Goal: Information Seeking & Learning: Learn about a topic

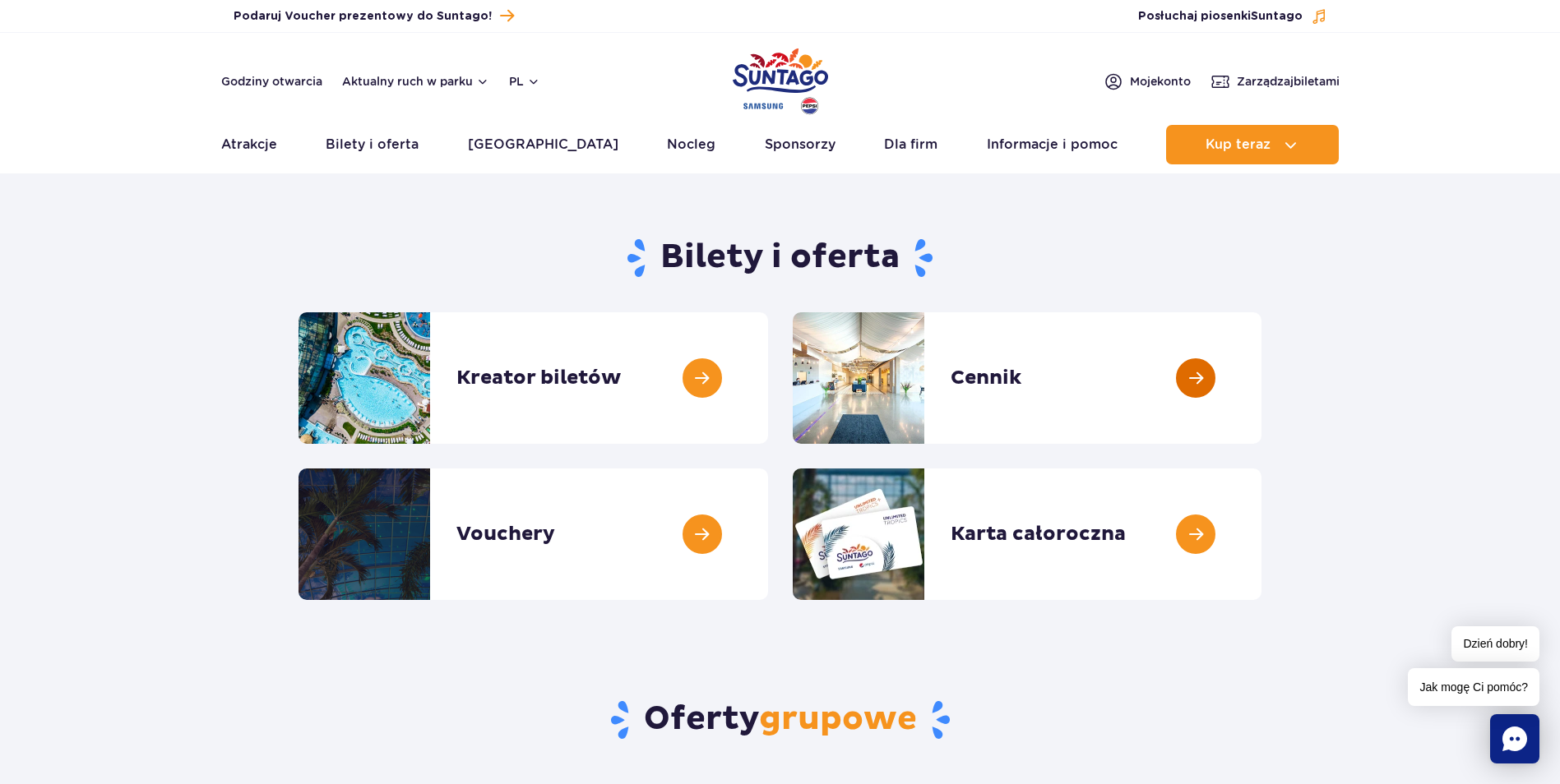
drag, startPoint x: 987, startPoint y: 377, endPoint x: 408, endPoint y: 161, distance: 618.0
click at [1261, 377] on link at bounding box center [1261, 378] width 0 height 132
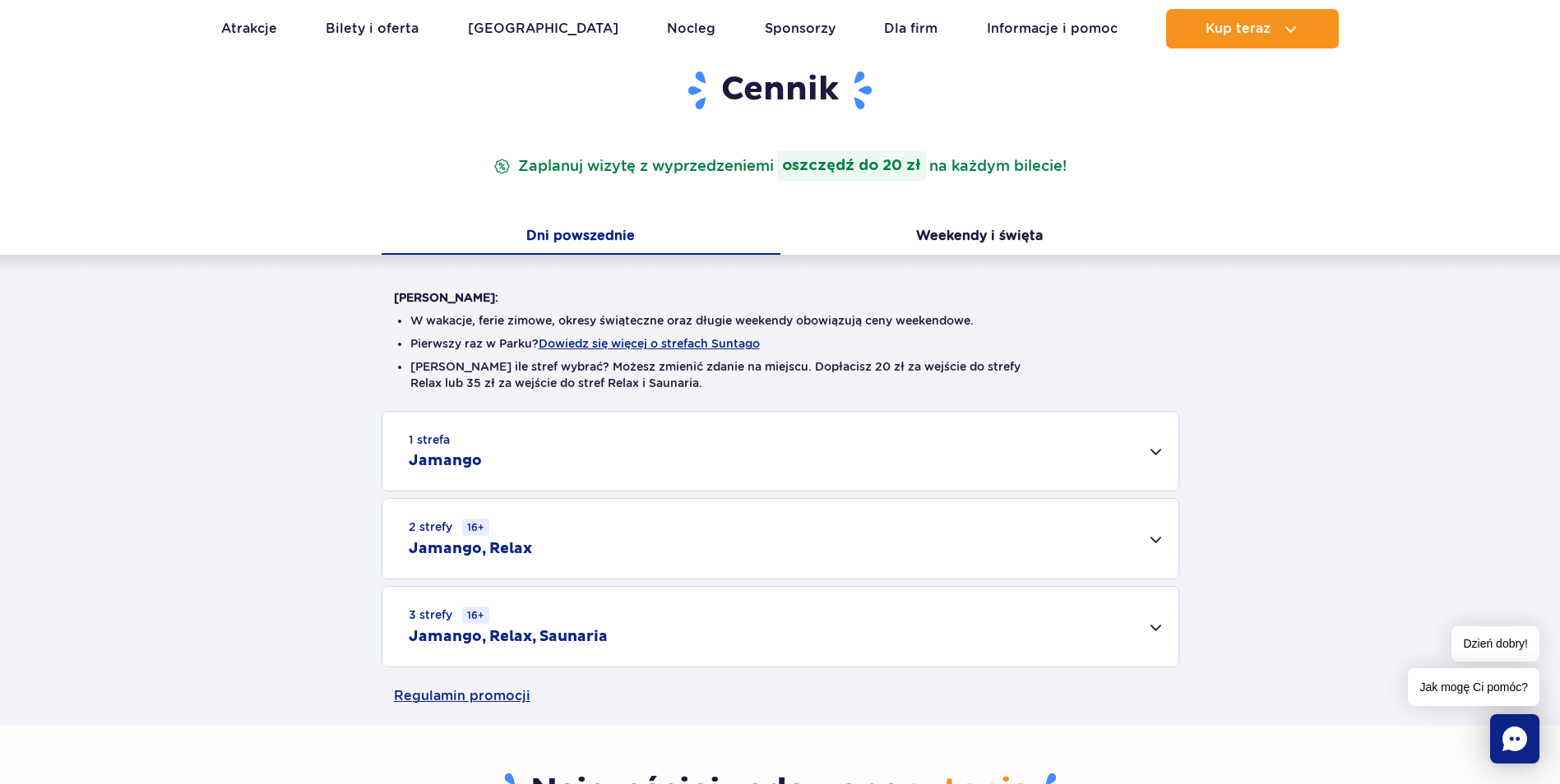
scroll to position [246, 0]
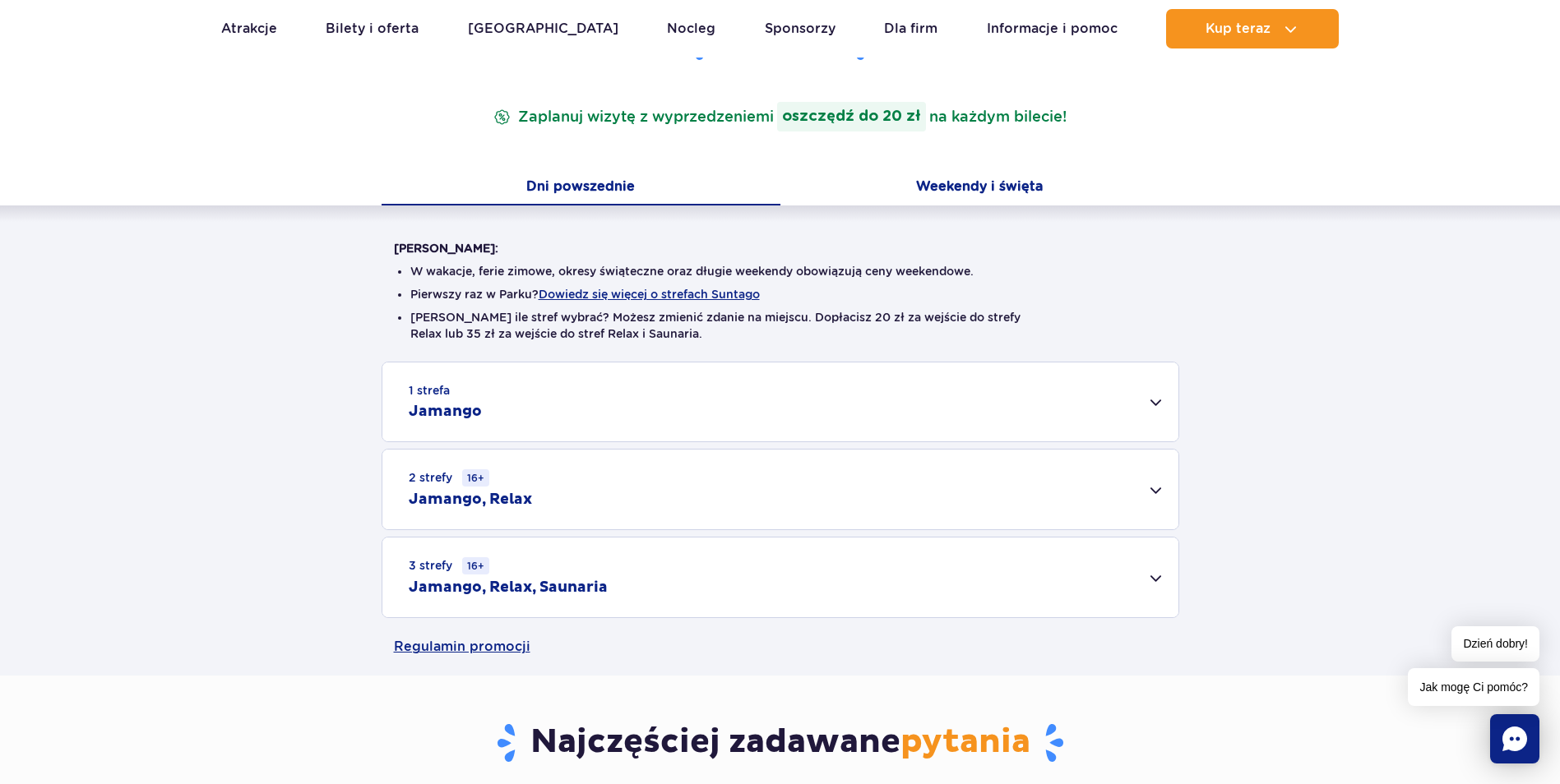
click at [1014, 189] on button "Weekendy i święta" at bounding box center [980, 188] width 399 height 35
click at [1160, 574] on div "3 strefy 16+ Jamango, Relax, Saunaria" at bounding box center [781, 577] width 796 height 80
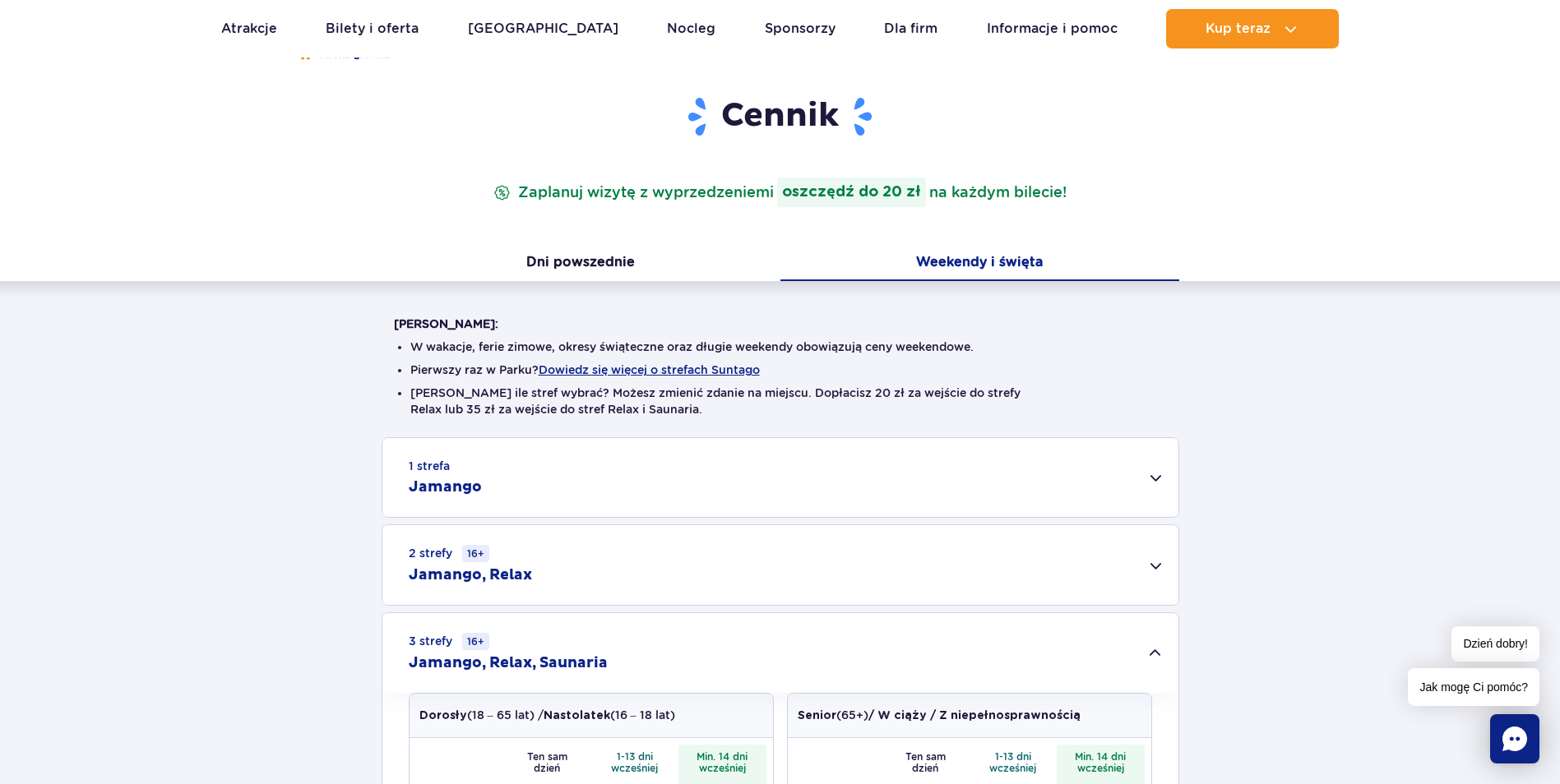
scroll to position [164, 0]
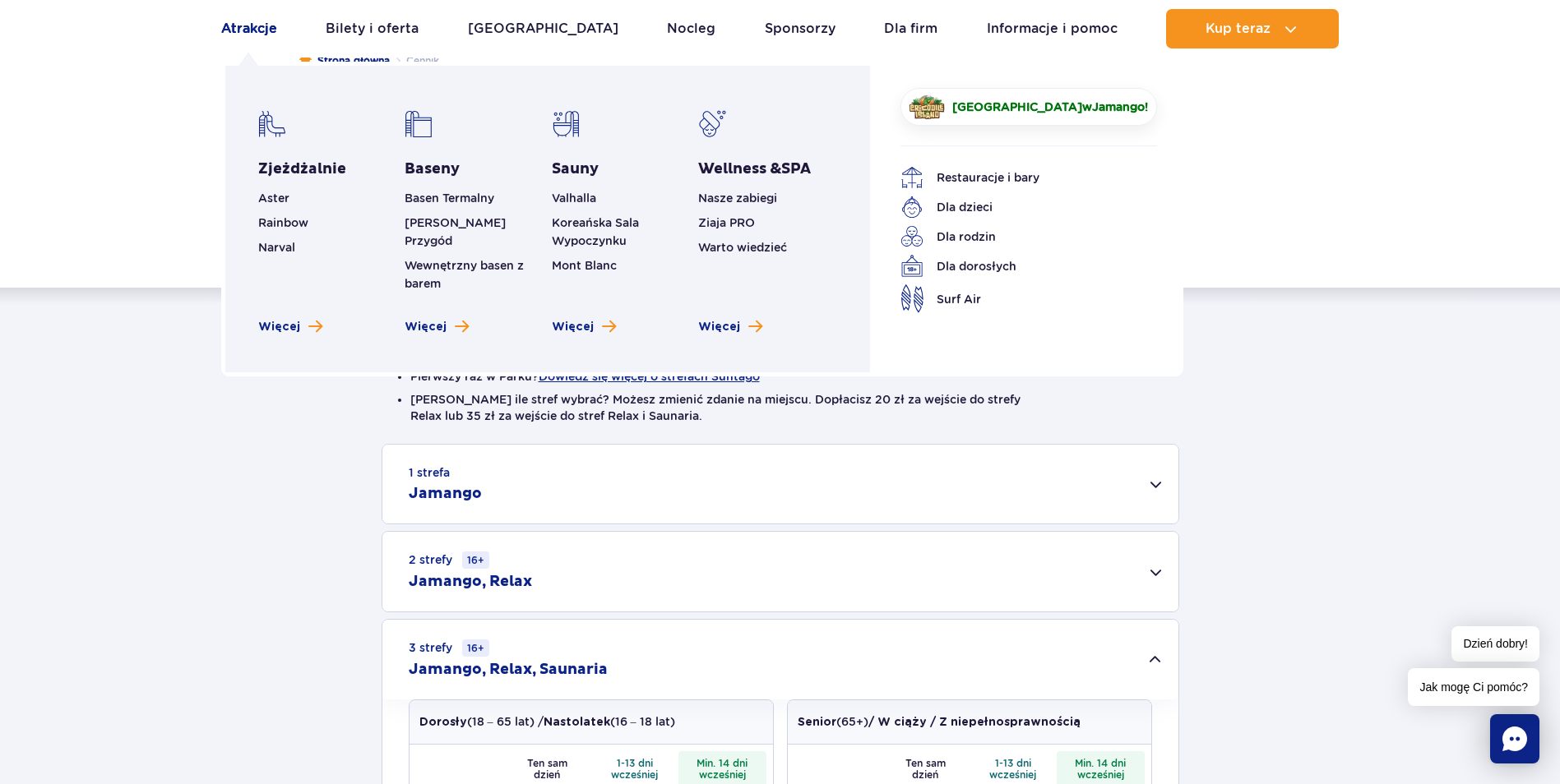
click at [259, 31] on link "Atrakcje" at bounding box center [249, 29] width 56 height 39
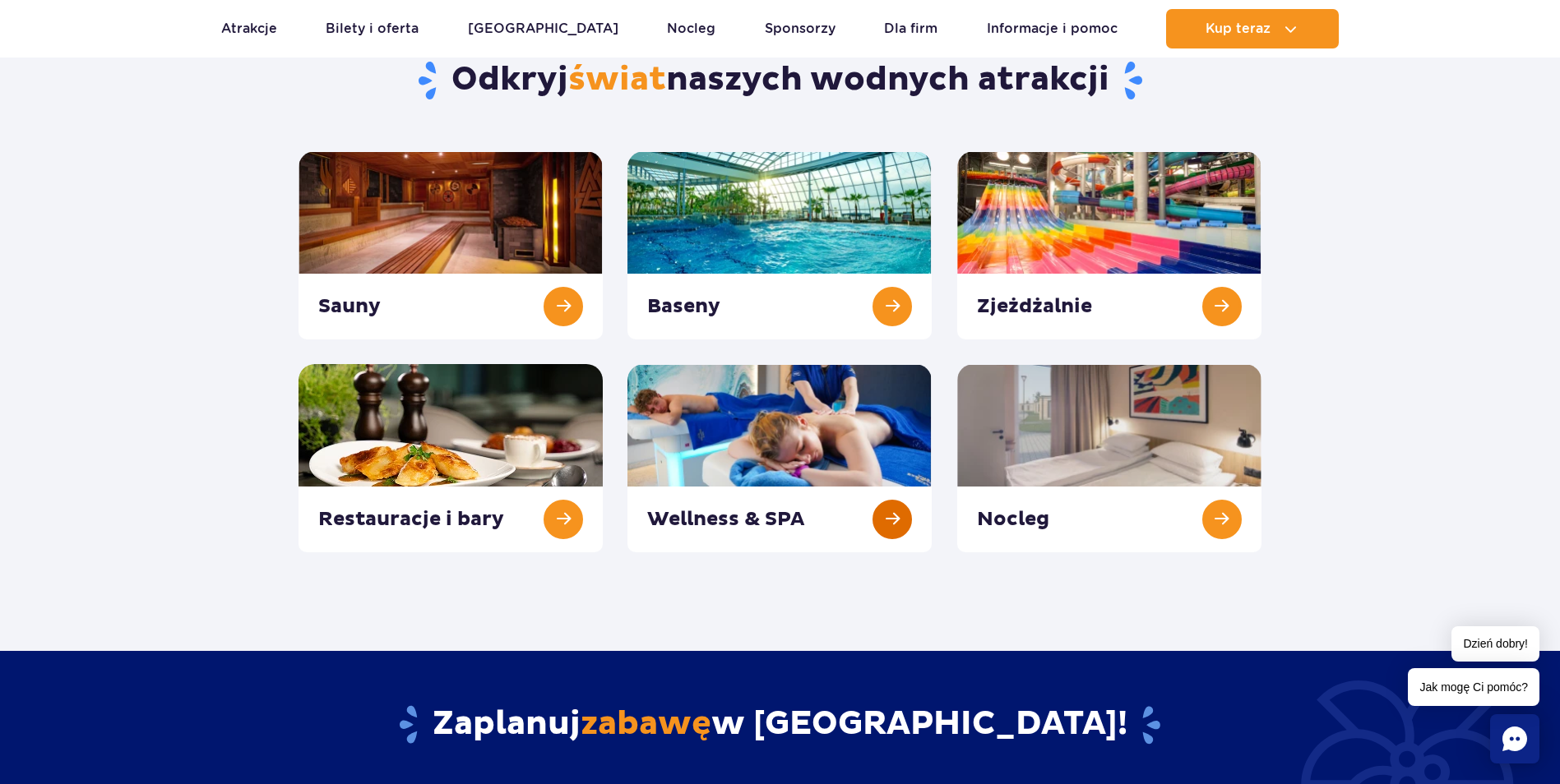
click at [756, 512] on link at bounding box center [779, 458] width 304 height 188
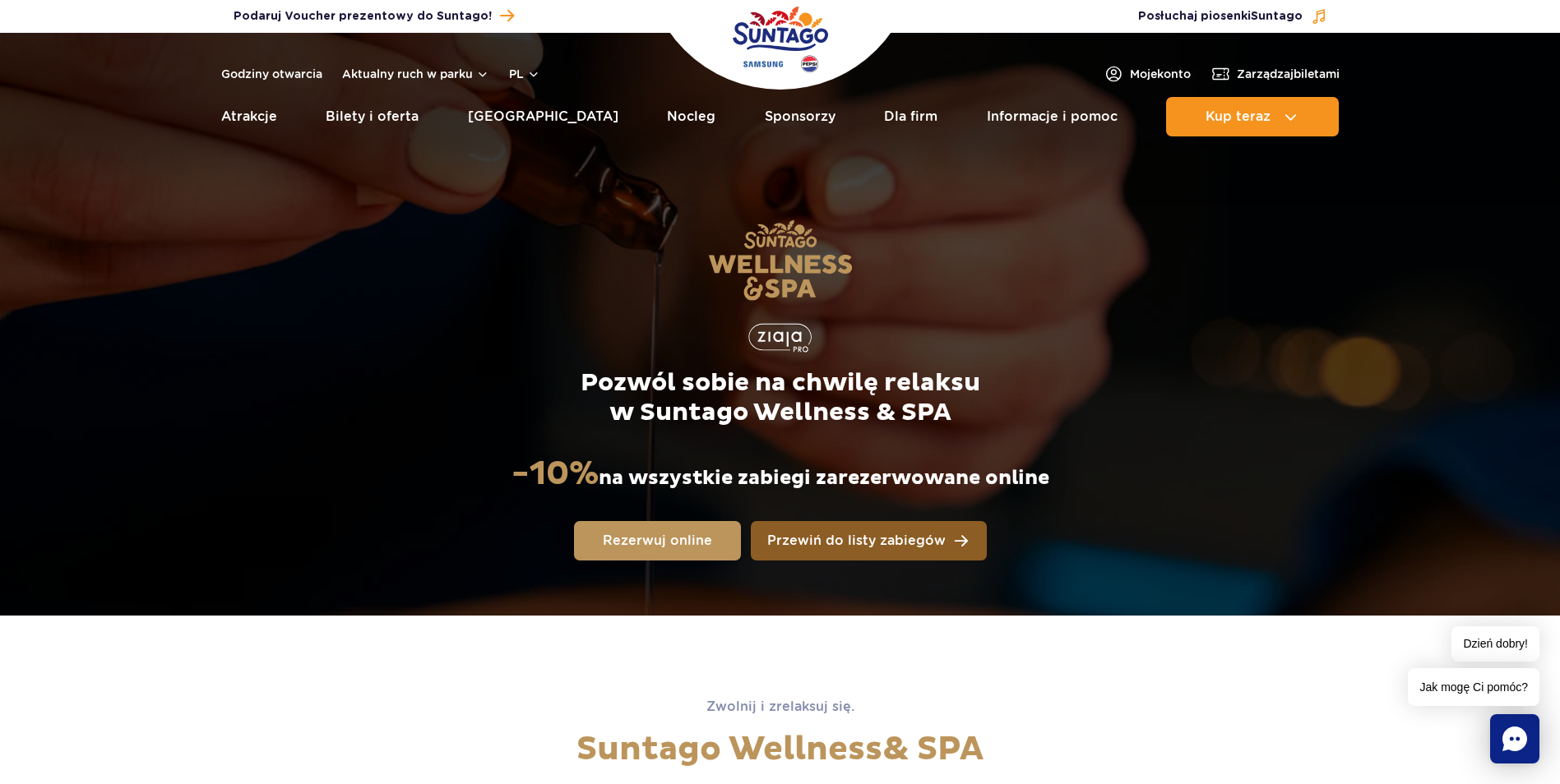
click at [913, 541] on span "Przewiń do listy zabiegów" at bounding box center [856, 540] width 178 height 13
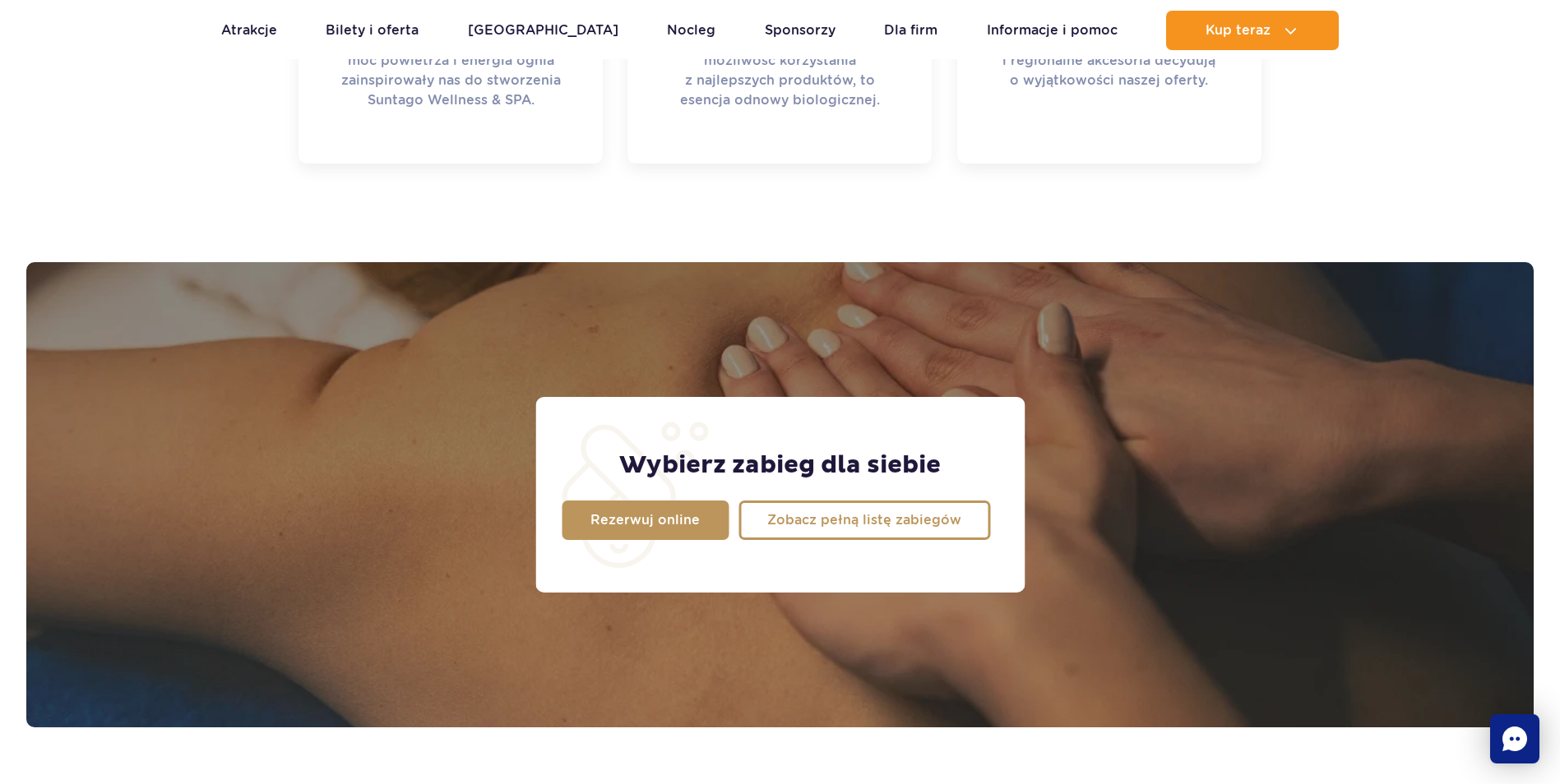
scroll to position [1297, 0]
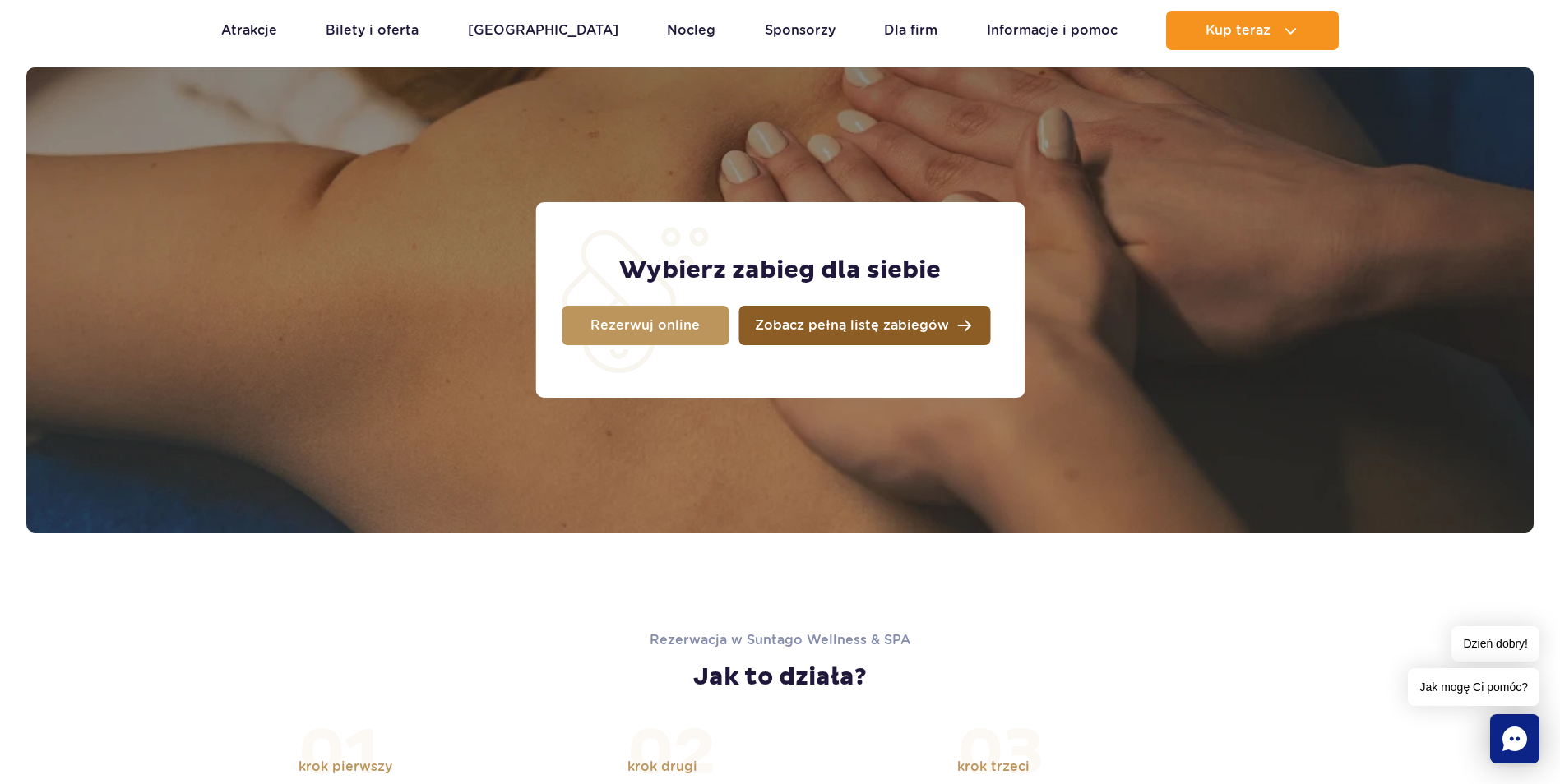
click at [863, 326] on span "Zobacz pełną listę zabiegów" at bounding box center [852, 325] width 195 height 13
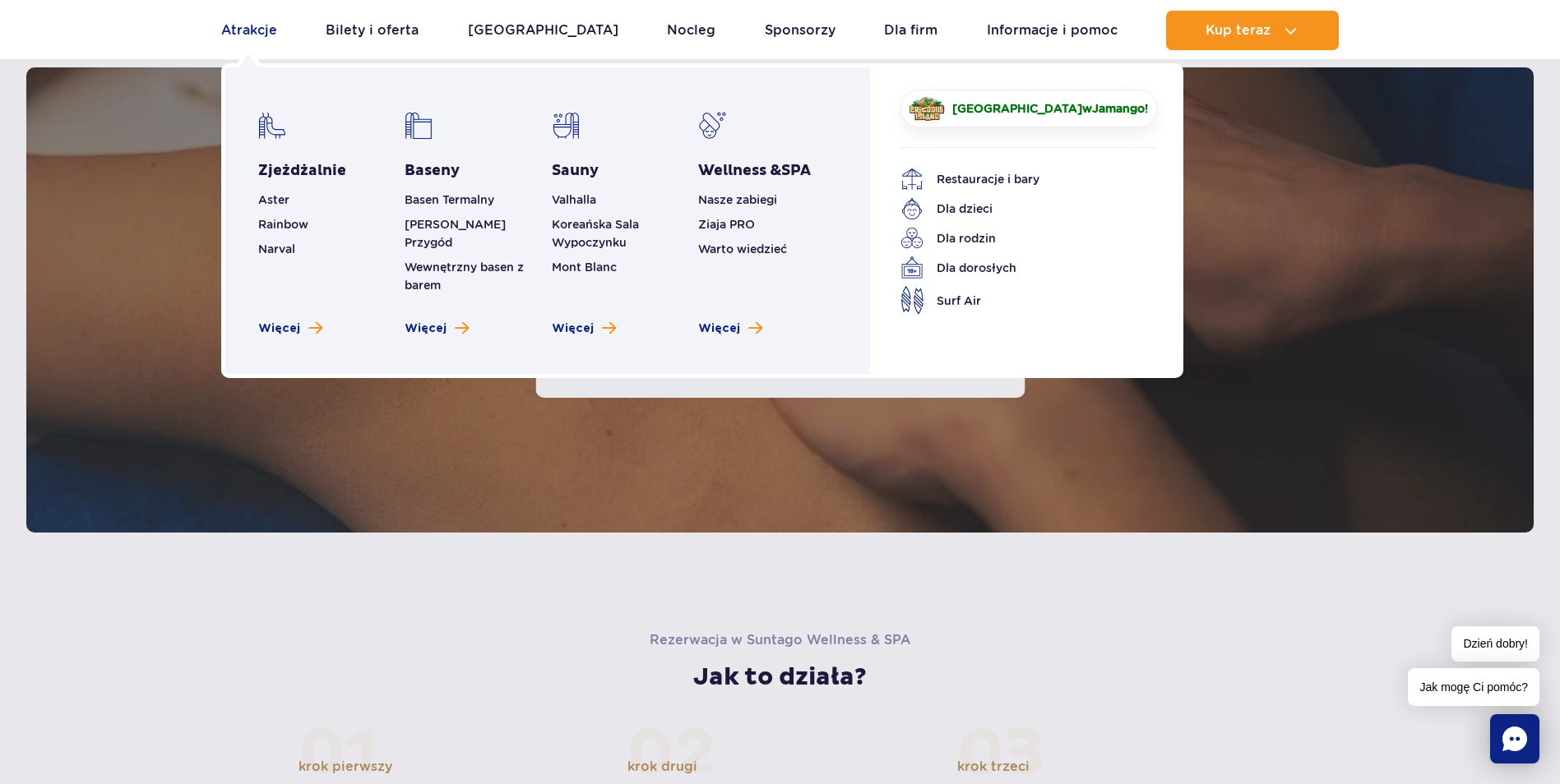
drag, startPoint x: 235, startPoint y: 26, endPoint x: 271, endPoint y: 38, distance: 37.9
click at [236, 26] on link "Atrakcje" at bounding box center [249, 30] width 56 height 39
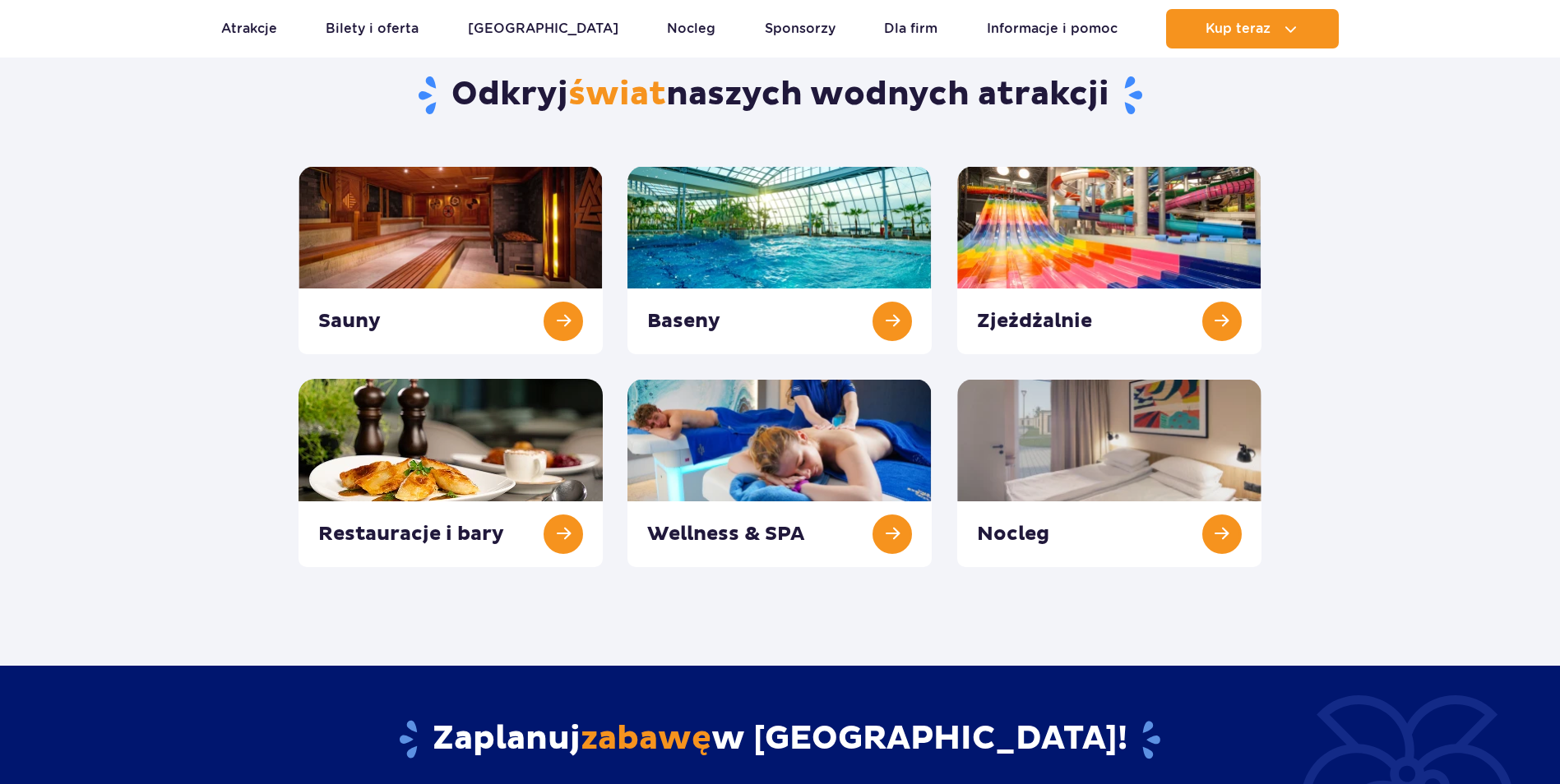
scroll to position [164, 0]
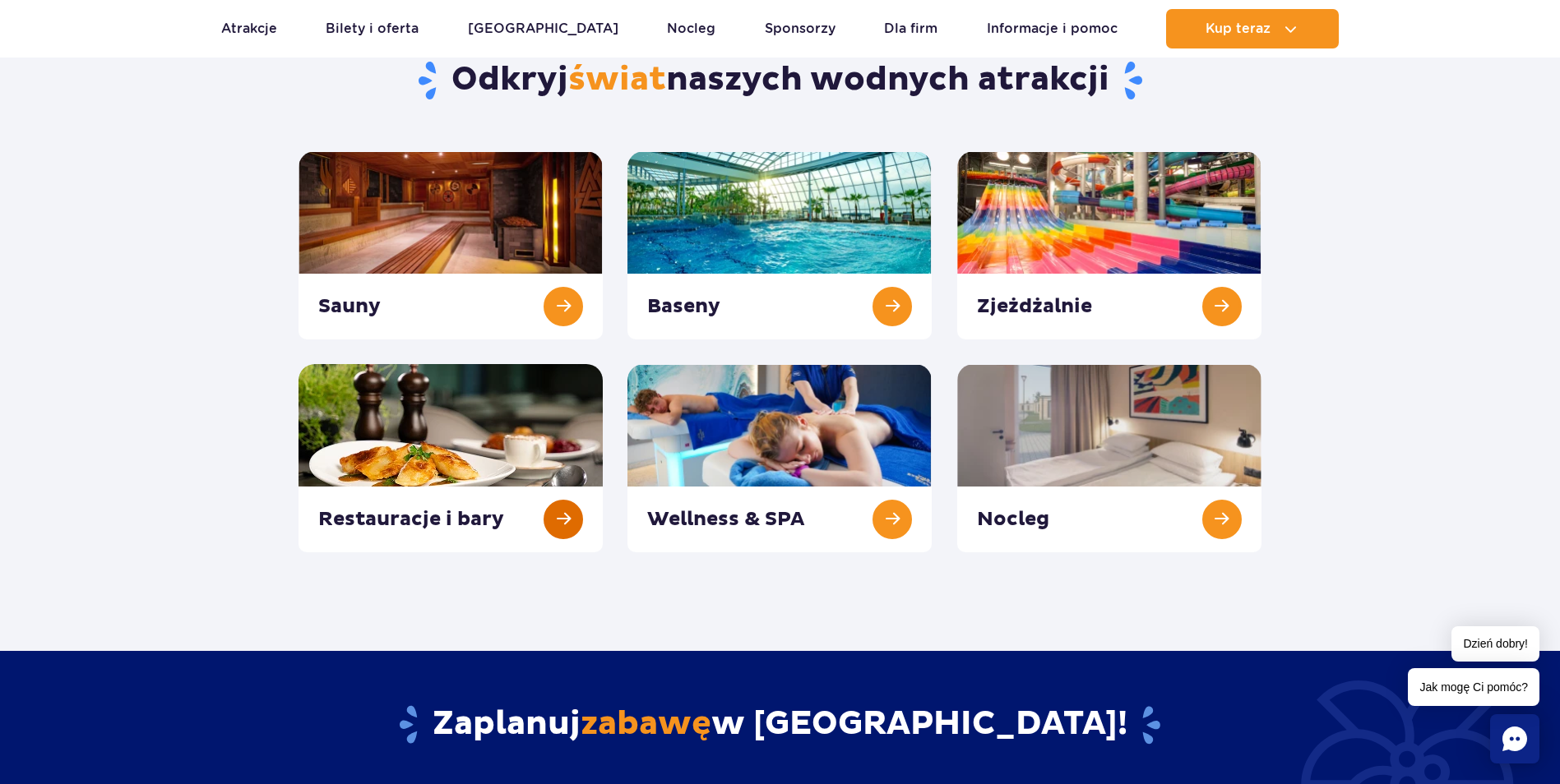
click at [420, 422] on link at bounding box center [450, 458] width 304 height 188
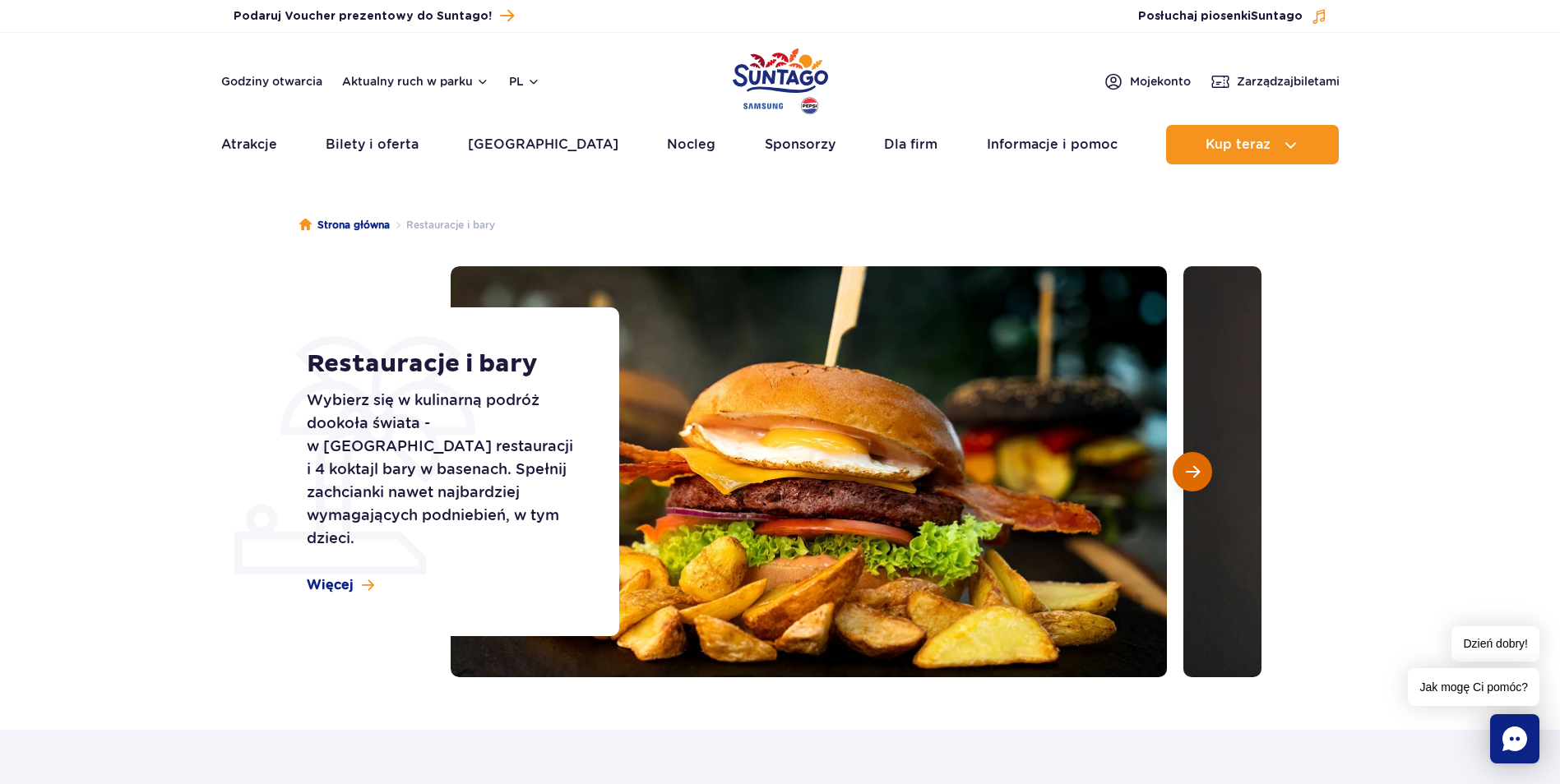
click at [1199, 469] on span "Następny slajd" at bounding box center [1193, 471] width 14 height 15
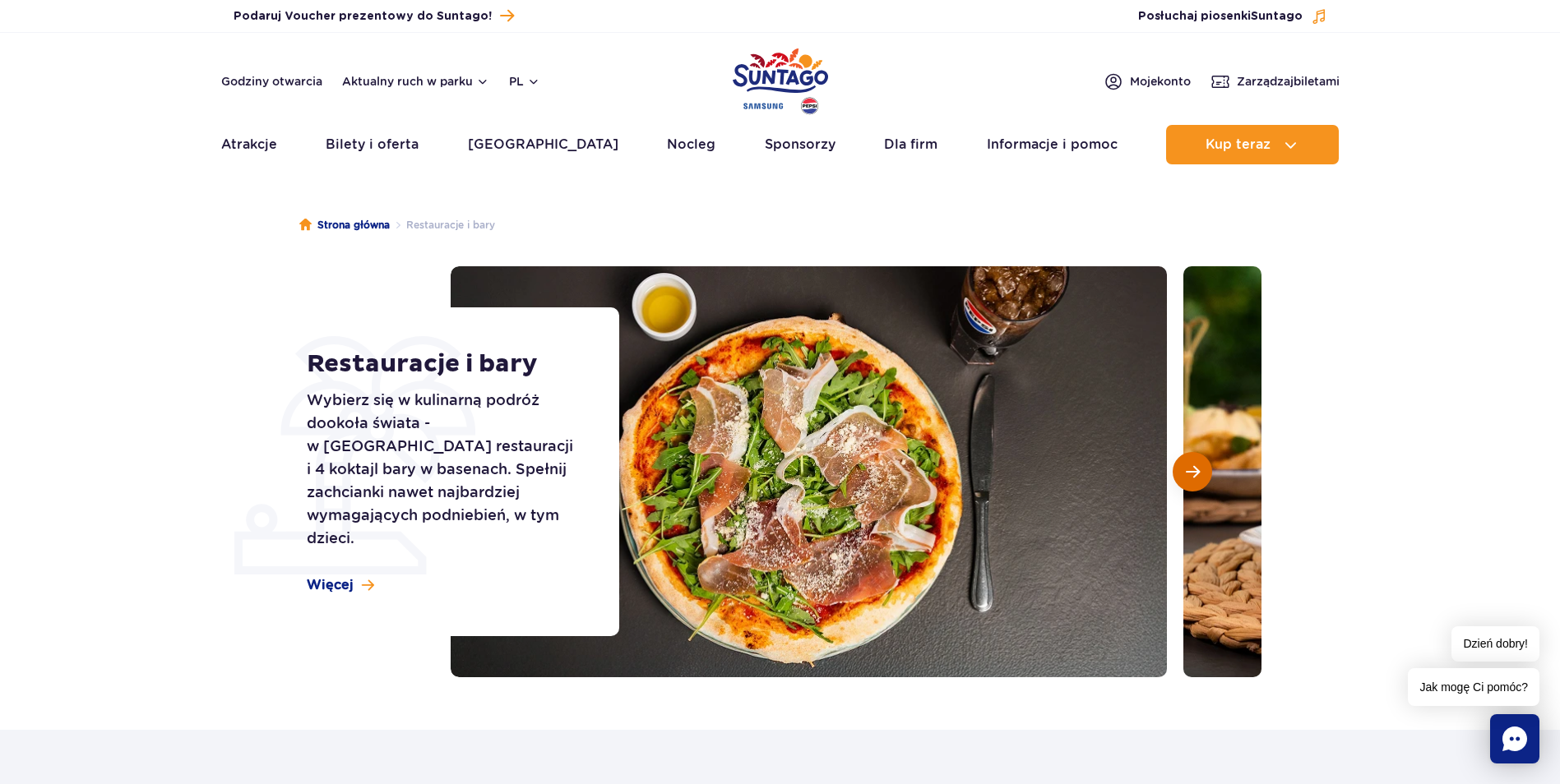
click at [1199, 469] on span "Następny slajd" at bounding box center [1193, 471] width 14 height 15
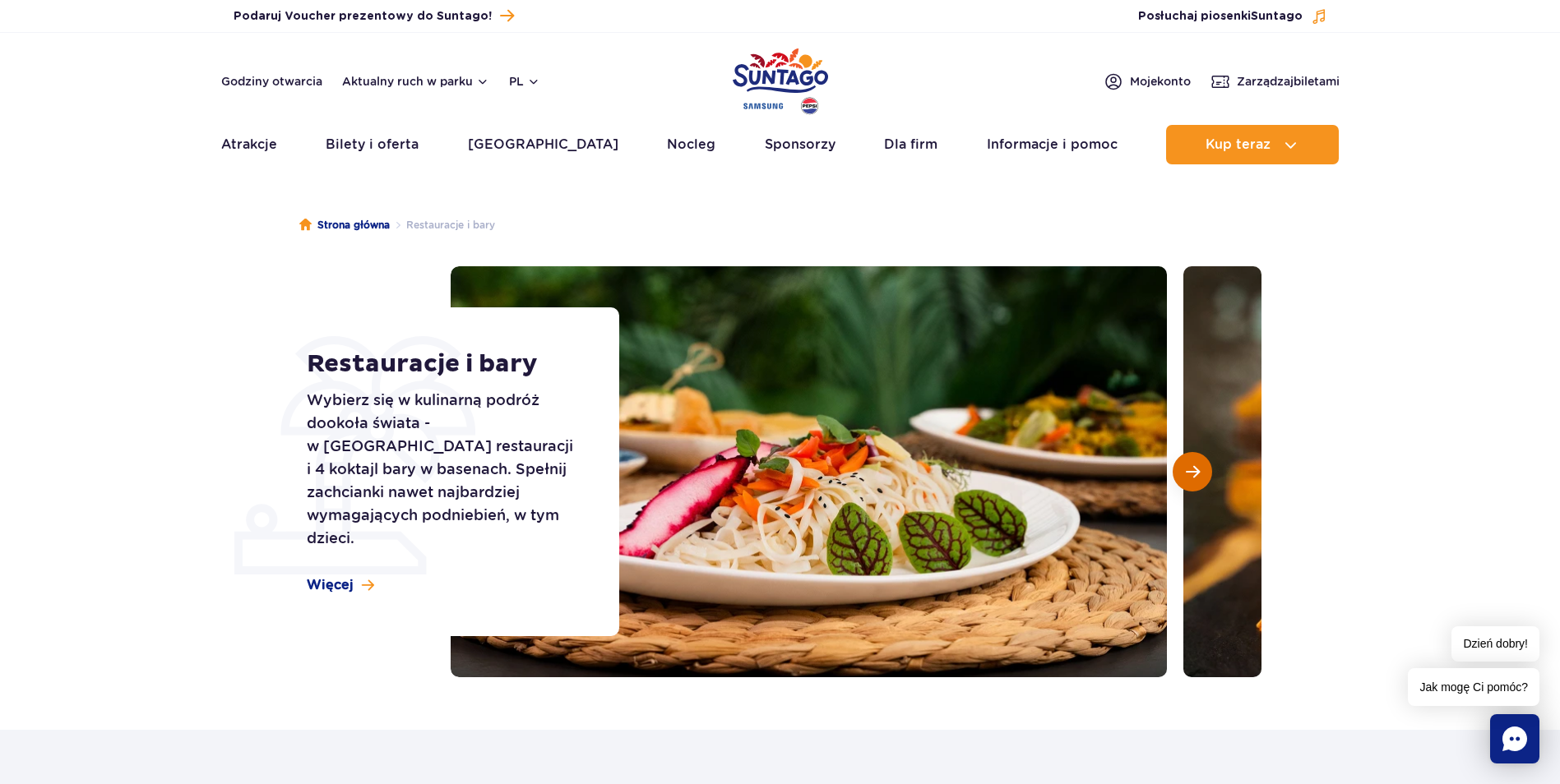
click at [1199, 469] on span "Następny slajd" at bounding box center [1193, 471] width 14 height 15
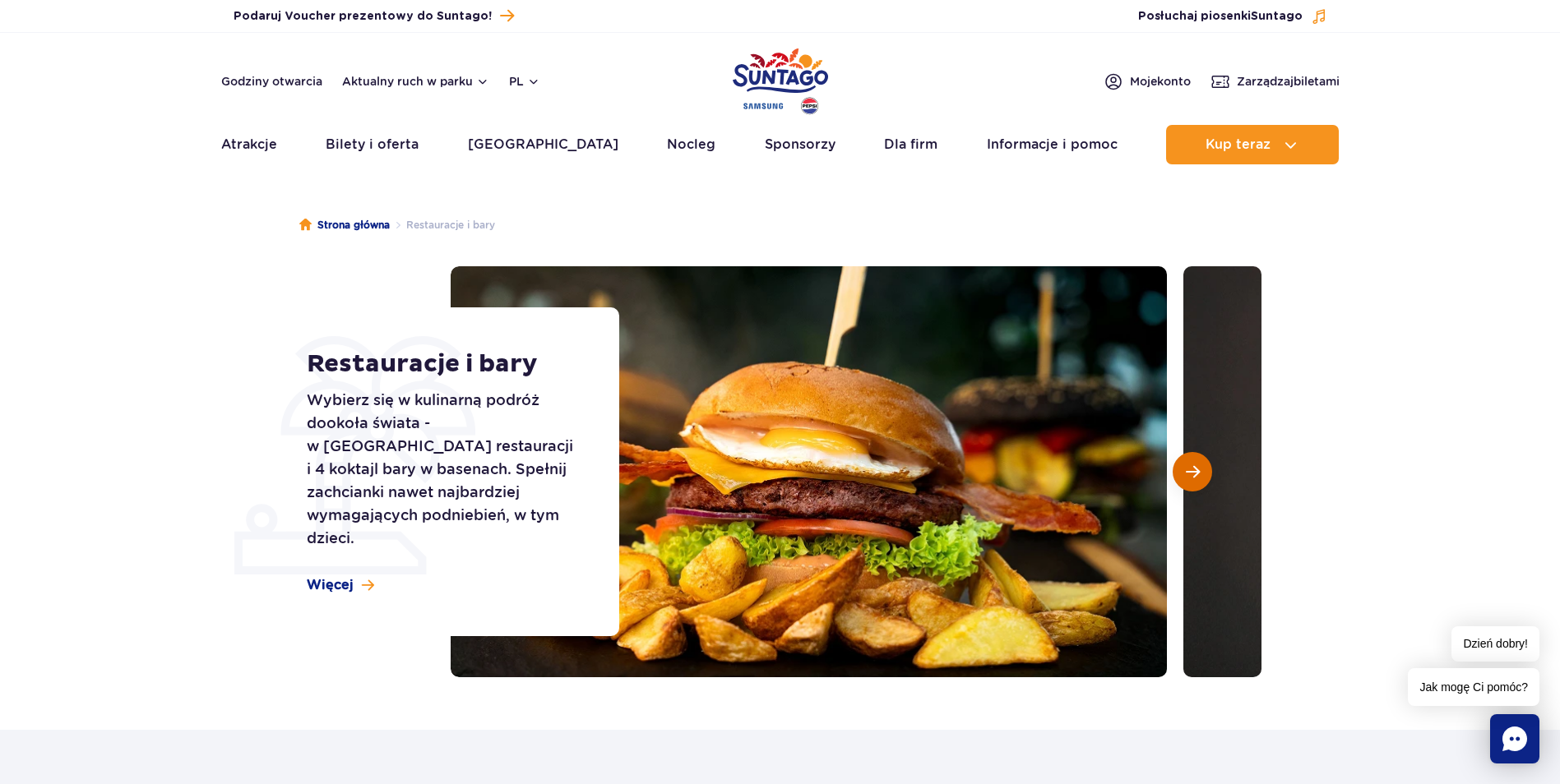
click at [1199, 469] on span "Następny slajd" at bounding box center [1193, 471] width 14 height 15
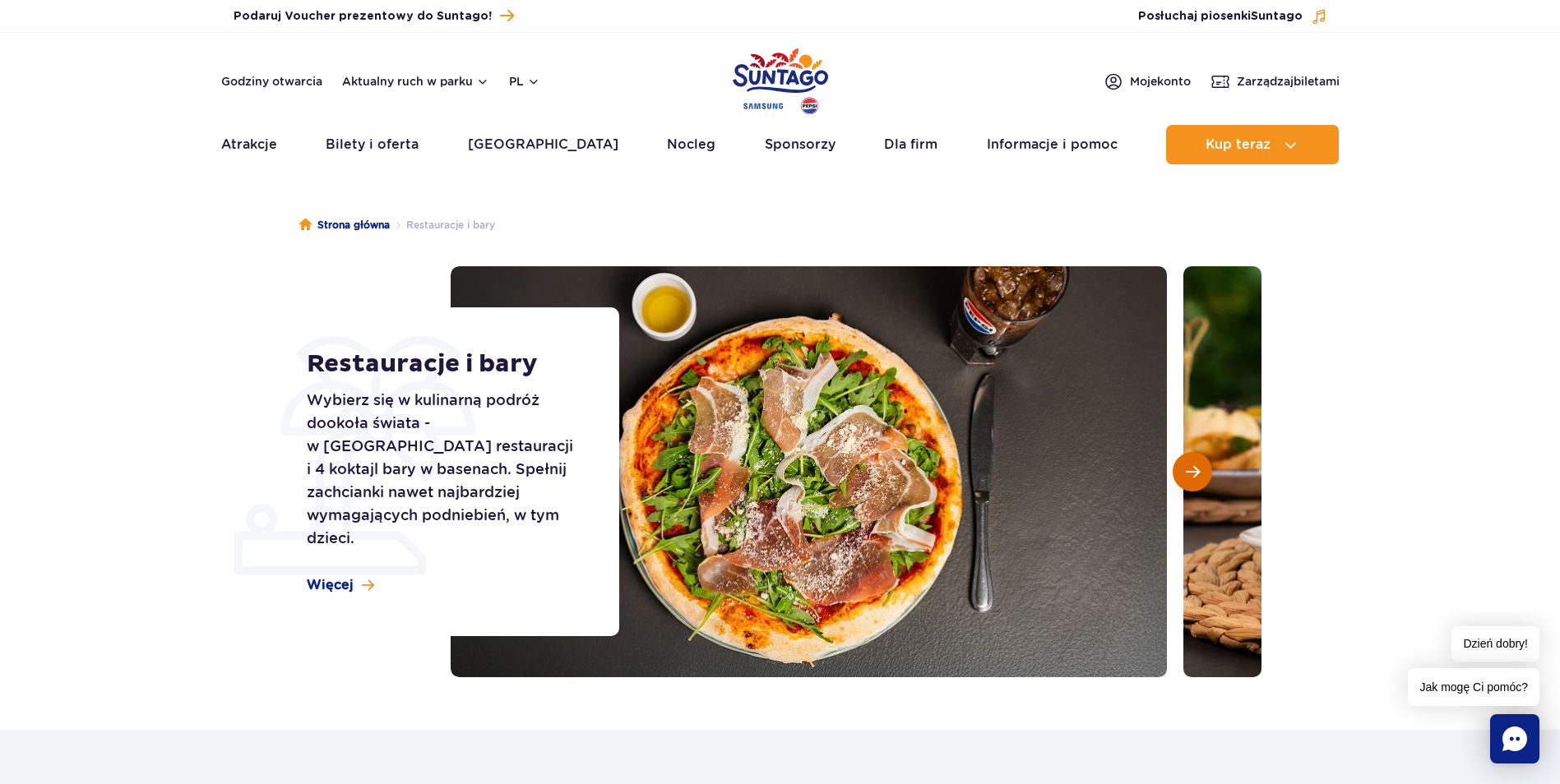
click at [1199, 469] on span "Następny slajd" at bounding box center [1193, 471] width 14 height 15
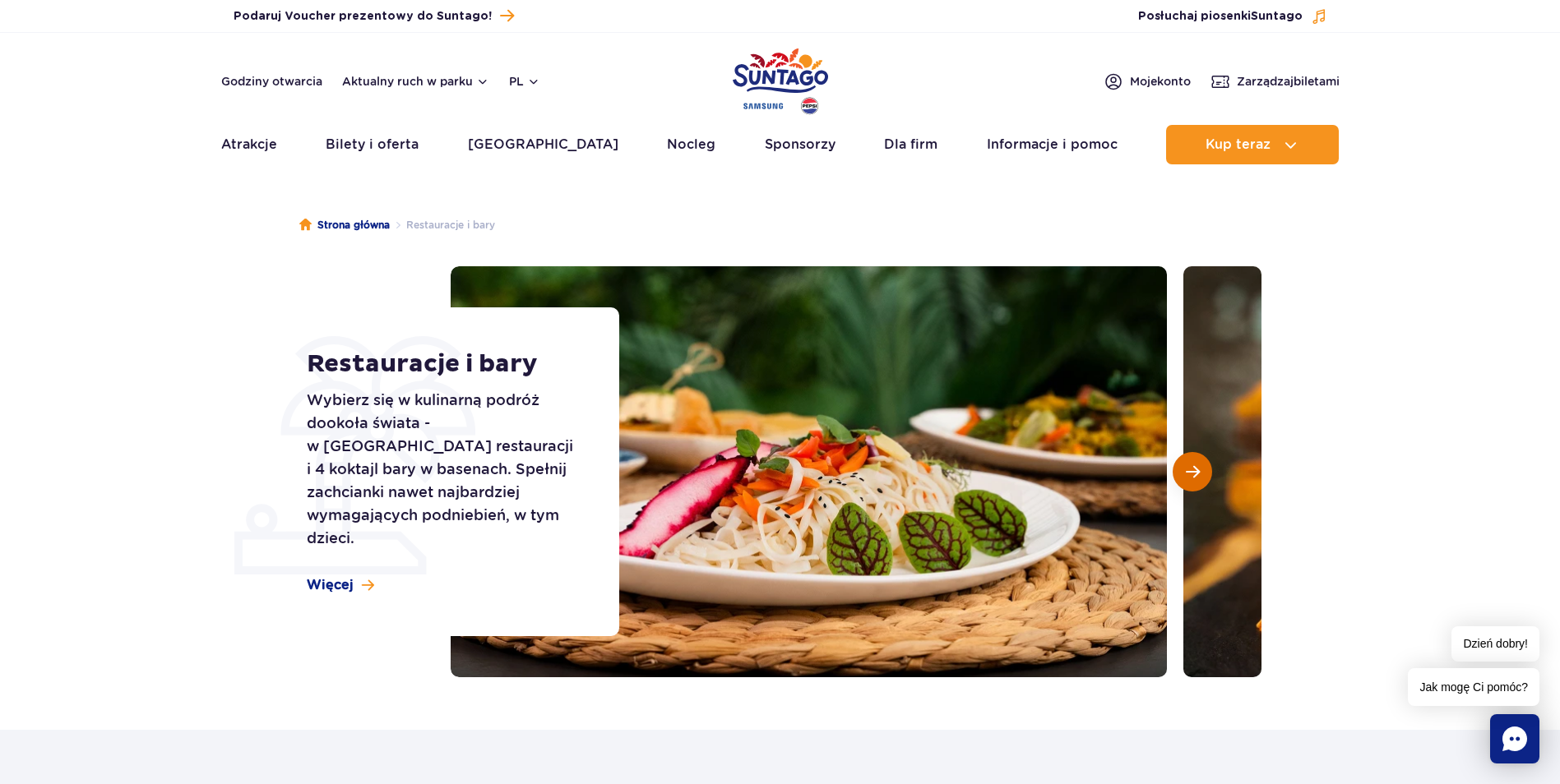
click at [1199, 469] on span "Następny slajd" at bounding box center [1193, 471] width 14 height 15
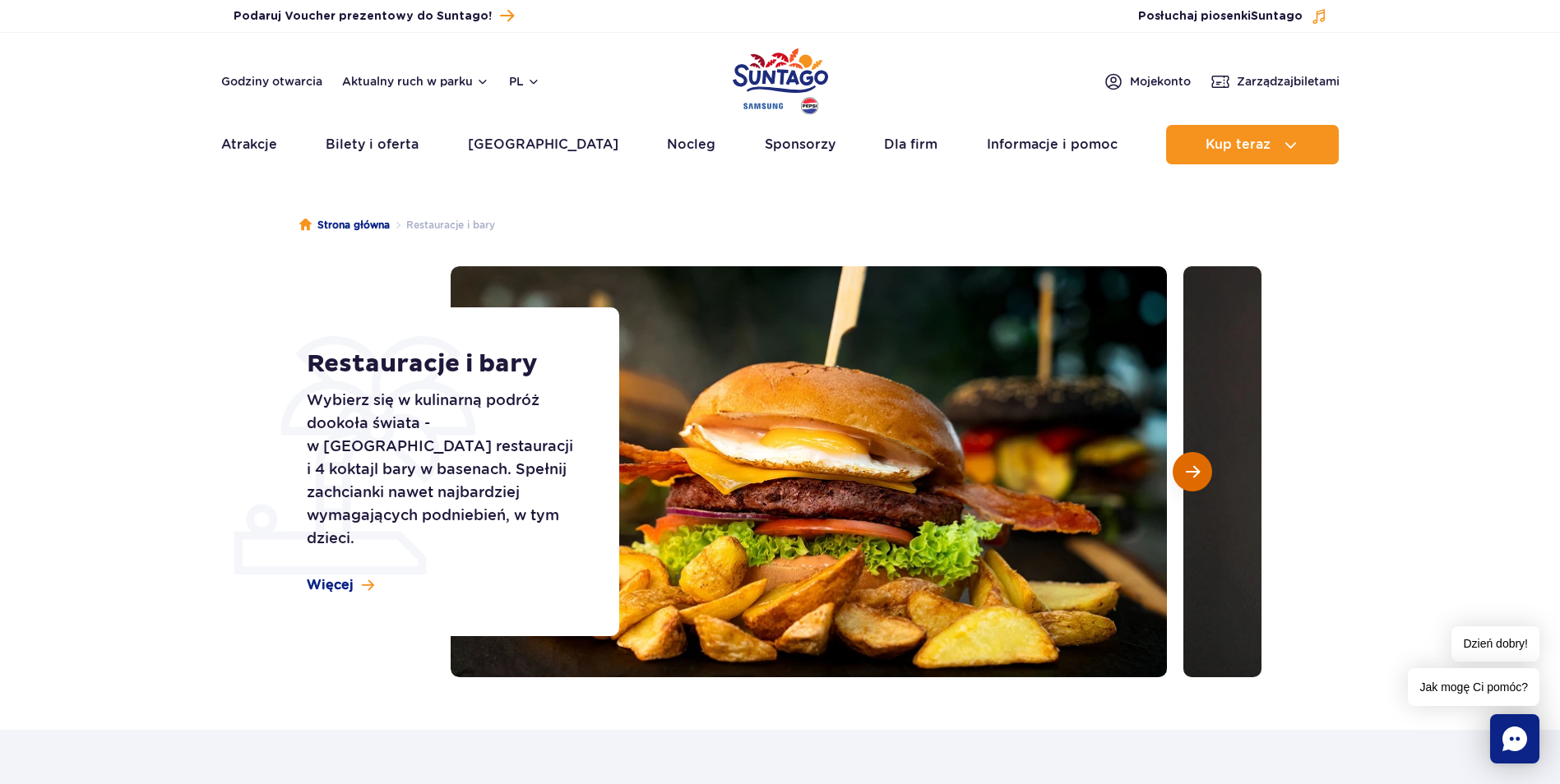
click at [1199, 469] on span "Następny slajd" at bounding box center [1193, 471] width 14 height 15
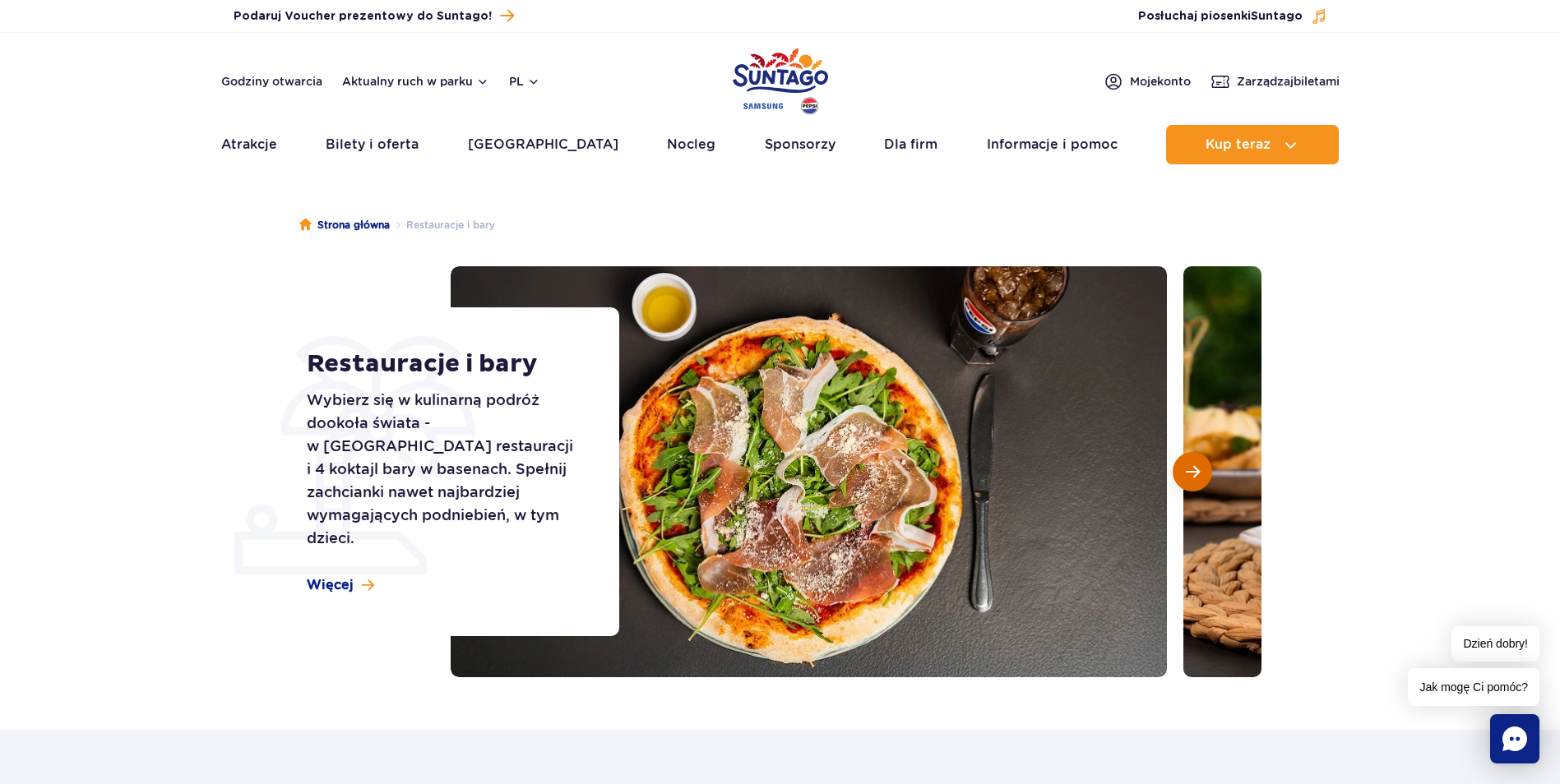
click at [1199, 469] on span "Następny slajd" at bounding box center [1193, 471] width 14 height 15
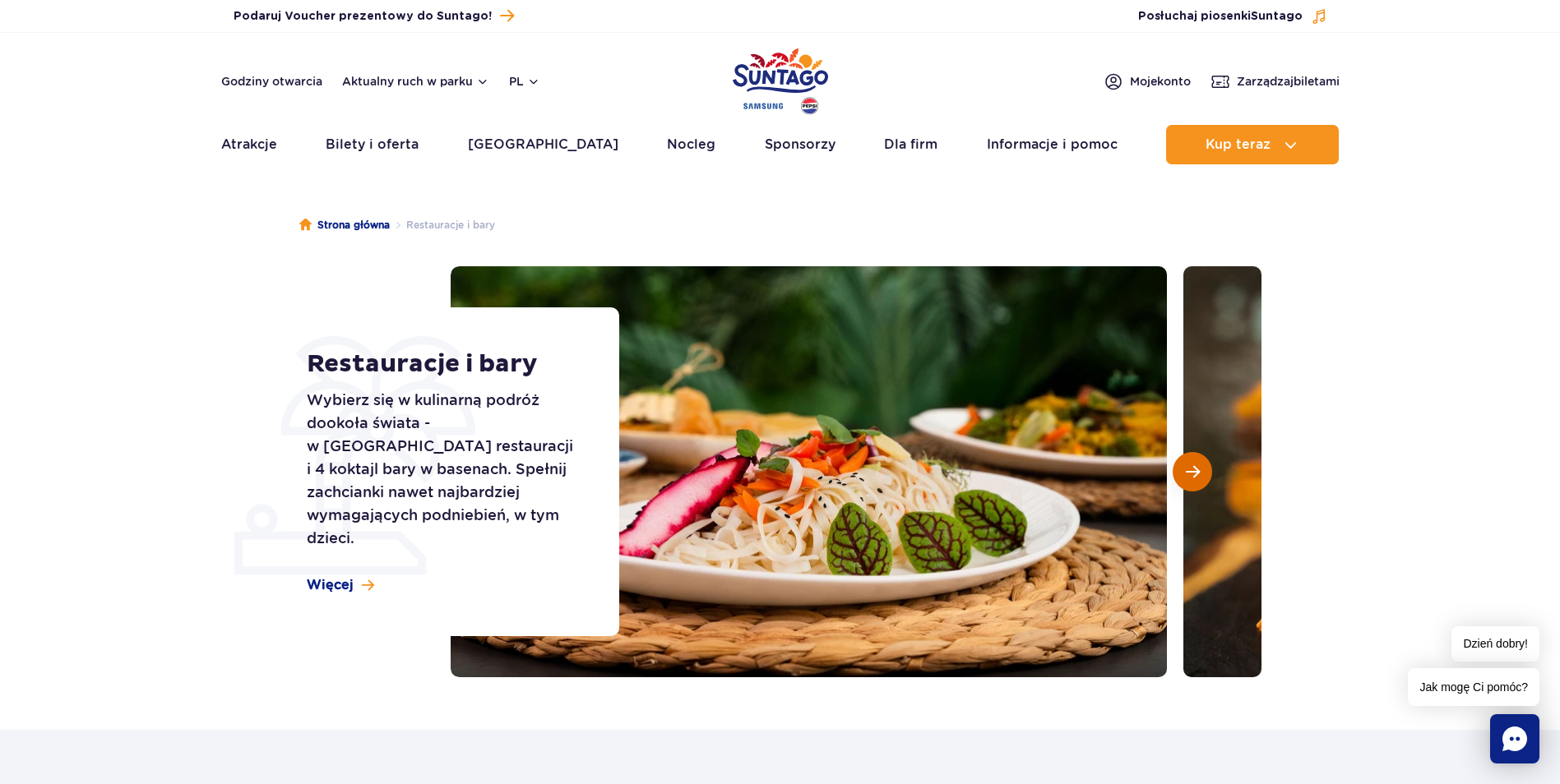
click at [1199, 469] on span "Następny slajd" at bounding box center [1193, 471] width 14 height 15
